Goal: Task Accomplishment & Management: Manage account settings

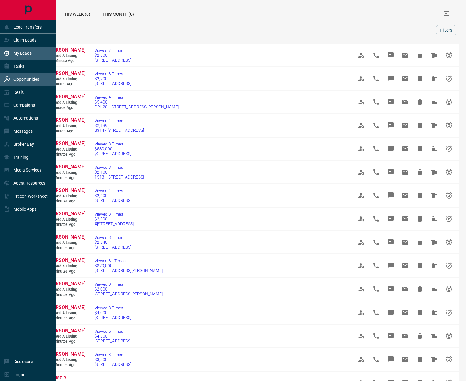
click at [15, 53] on p "My Leads" at bounding box center [22, 53] width 18 height 5
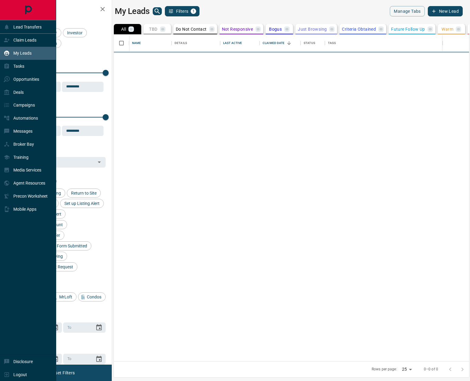
scroll to position [5, 5]
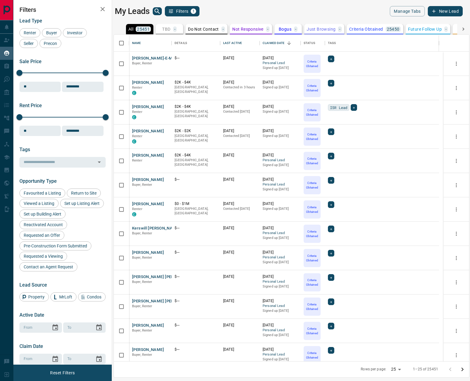
click at [462, 28] on icon at bounding box center [464, 29] width 6 height 6
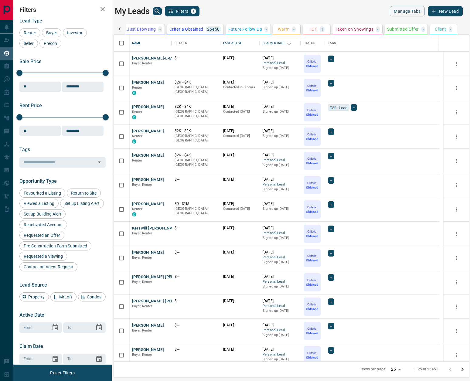
click at [320, 25] on button "HOT 1" at bounding box center [316, 29] width 27 height 10
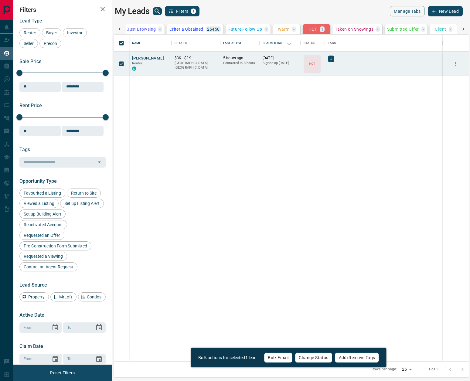
click at [318, 359] on button "Change Status" at bounding box center [313, 358] width 37 height 10
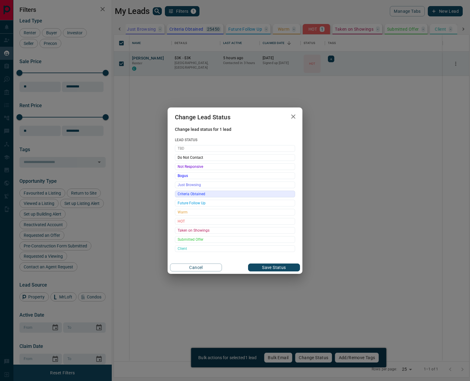
click at [199, 195] on span "Criteria Obtained" at bounding box center [235, 194] width 115 height 6
click at [274, 266] on button "Save Status" at bounding box center [274, 268] width 52 height 8
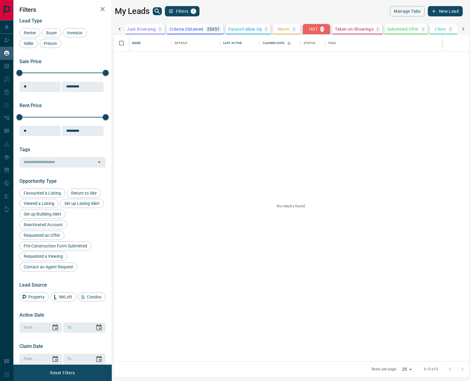
click at [467, 29] on div at bounding box center [464, 29] width 12 height 10
click at [119, 27] on icon at bounding box center [120, 29] width 6 height 6
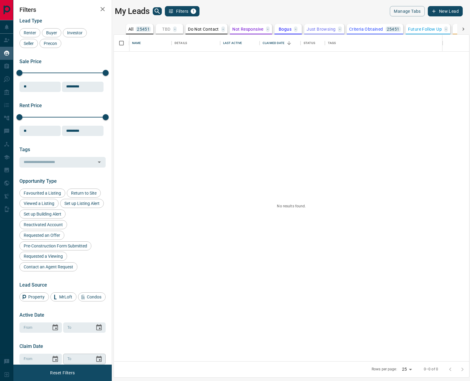
scroll to position [69, 0]
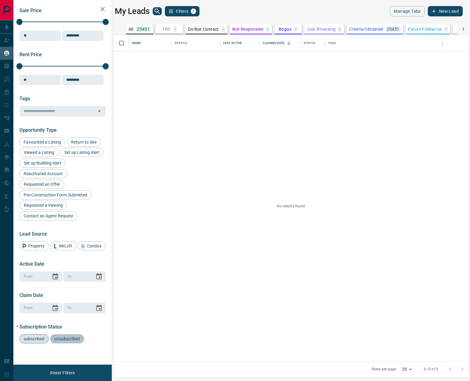
click at [70, 337] on span "unsubscribed" at bounding box center [67, 339] width 30 height 5
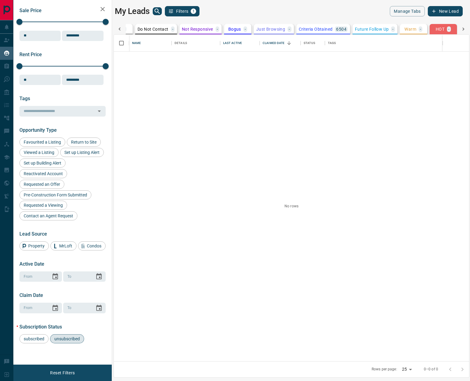
scroll to position [0, 51]
click at [117, 29] on icon at bounding box center [120, 29] width 6 height 6
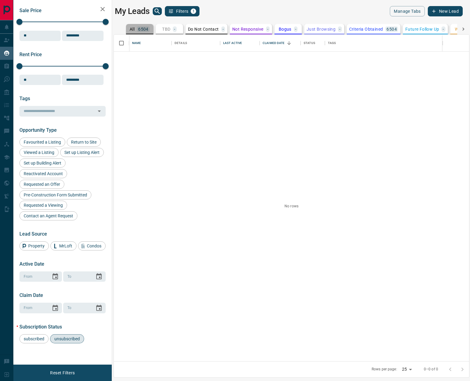
click at [130, 27] on p "All" at bounding box center [132, 29] width 5 height 4
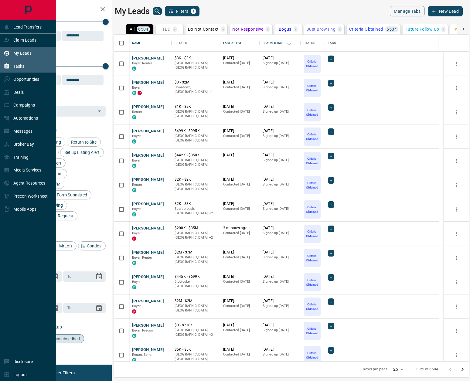
click at [23, 60] on div "Tasks" at bounding box center [28, 66] width 56 height 13
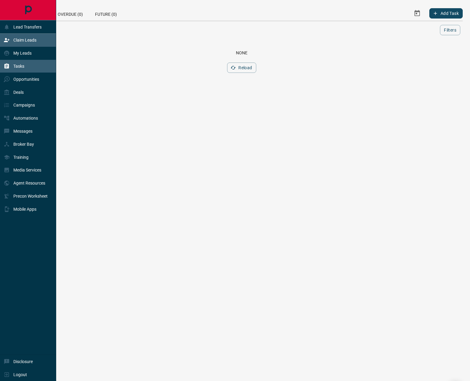
click at [23, 37] on div "Claim Leads" at bounding box center [20, 40] width 33 height 10
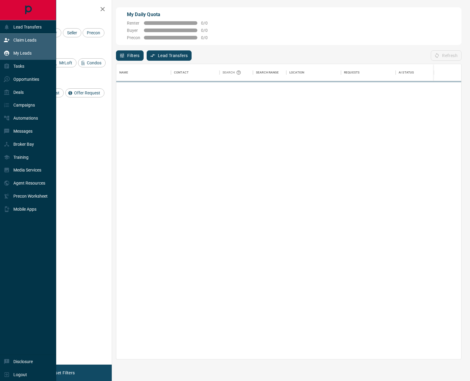
scroll to position [291, 341]
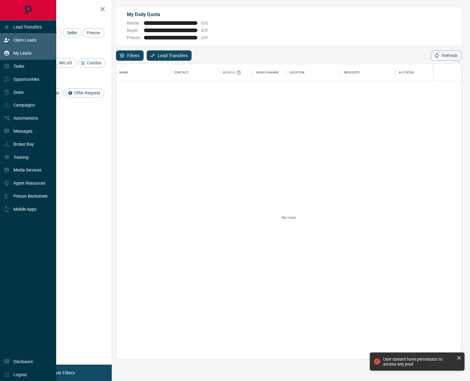
click at [22, 51] on p "My Leads" at bounding box center [22, 53] width 18 height 5
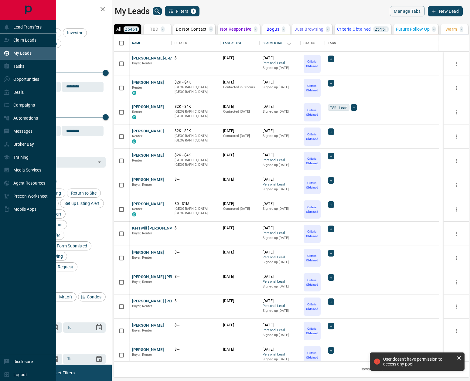
scroll to position [5, 5]
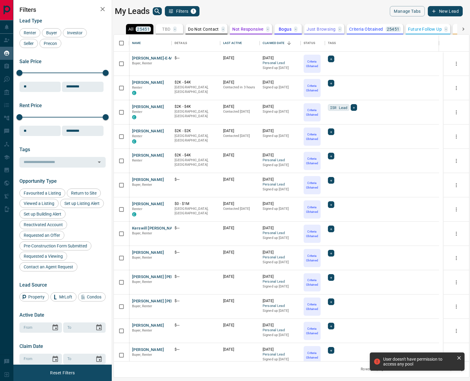
click at [281, 0] on div "My Leads Filters 1 Manage Tabs New Lead All 25451 TBD - Do Not Contact - Not Re…" at bounding box center [241, 187] width 457 height 374
click at [463, 28] on icon at bounding box center [464, 29] width 6 height 6
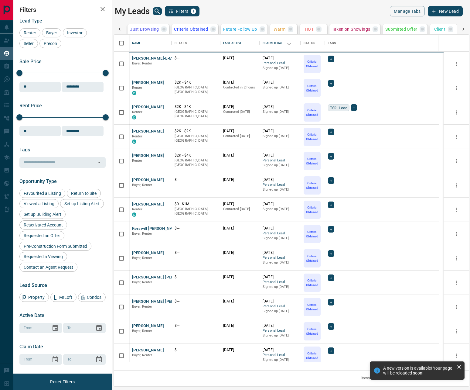
scroll to position [331, 351]
